Goal: Navigation & Orientation: Find specific page/section

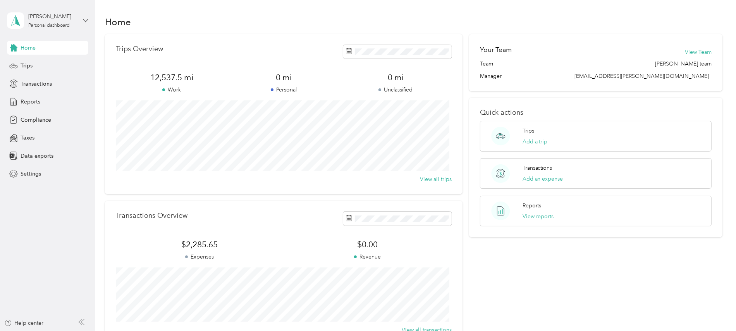
click at [87, 22] on icon at bounding box center [85, 20] width 5 height 5
click at [87, 20] on icon at bounding box center [85, 20] width 5 height 3
